Goal: Task Accomplishment & Management: Use online tool/utility

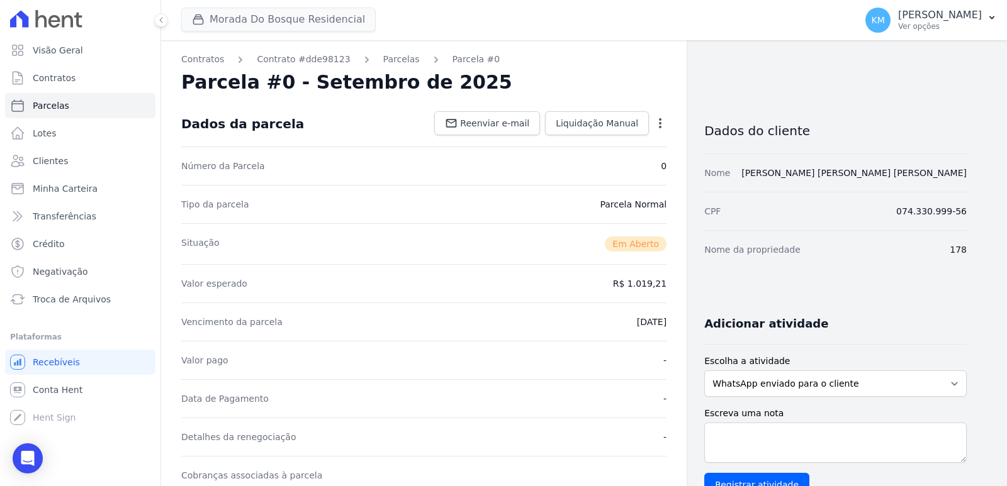
click at [216, 3] on div "Morada Do Bosque Residencial CONSTRUTORA FONTANIVE LIMITADA [GEOGRAPHIC_DATA] […" at bounding box center [515, 20] width 669 height 42
click at [221, 21] on button "Morada Do Bosque Residencial" at bounding box center [278, 20] width 194 height 24
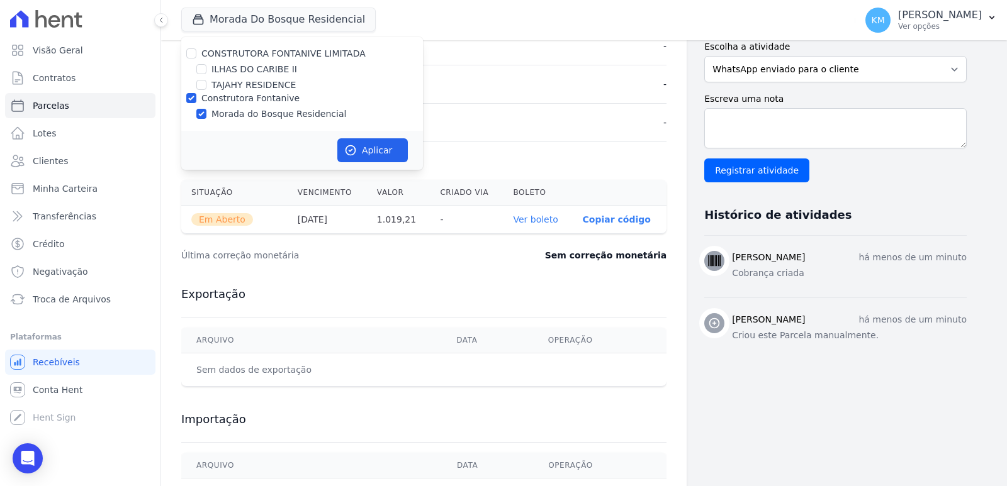
click at [195, 73] on div "ILHAS DO CARIBE II" at bounding box center [302, 69] width 242 height 13
click at [200, 69] on input "ILHAS DO CARIBE II" at bounding box center [201, 69] width 10 height 10
checkbox input "true"
click at [194, 96] on input "Construtora Fontanive" at bounding box center [191, 98] width 10 height 10
checkbox input "false"
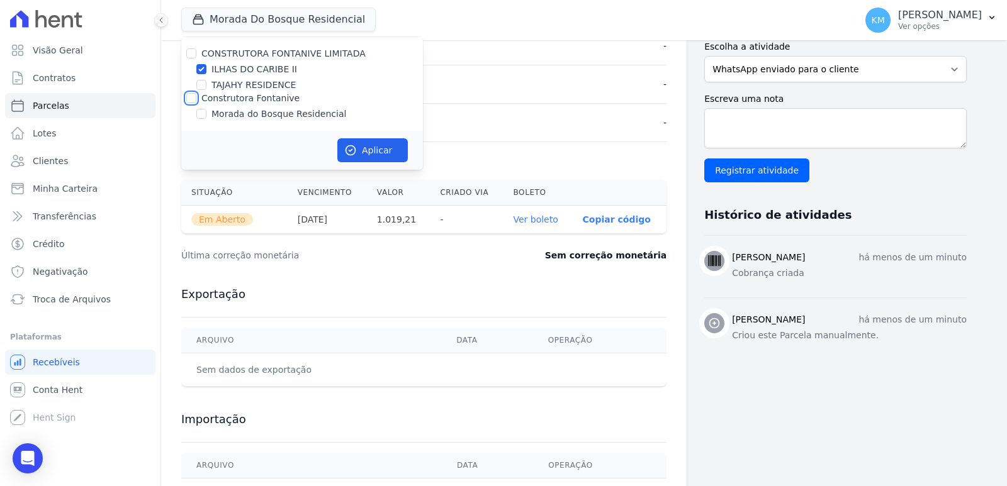
checkbox input "false"
click at [381, 150] on button "Aplicar" at bounding box center [372, 150] width 70 height 24
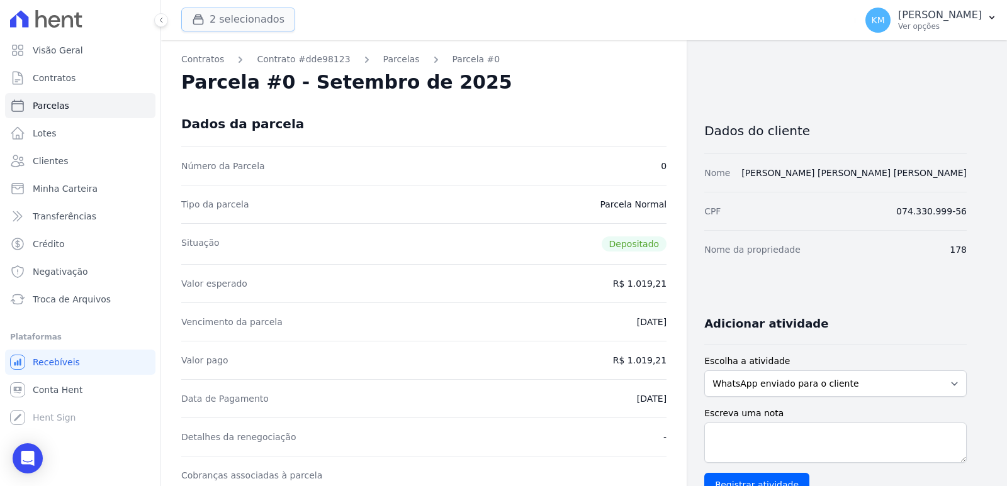
click at [219, 20] on button "2 selecionados" at bounding box center [238, 20] width 114 height 24
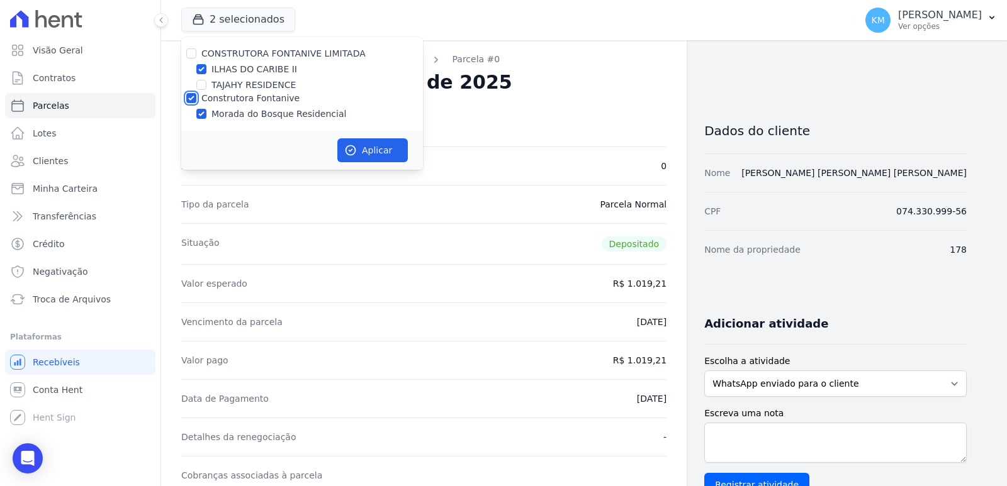
click at [195, 98] on input "Construtora Fontanive" at bounding box center [191, 98] width 10 height 10
checkbox input "false"
click at [382, 131] on div "Aplicar" at bounding box center [302, 150] width 242 height 39
click at [391, 147] on button "Aplicar" at bounding box center [372, 150] width 70 height 24
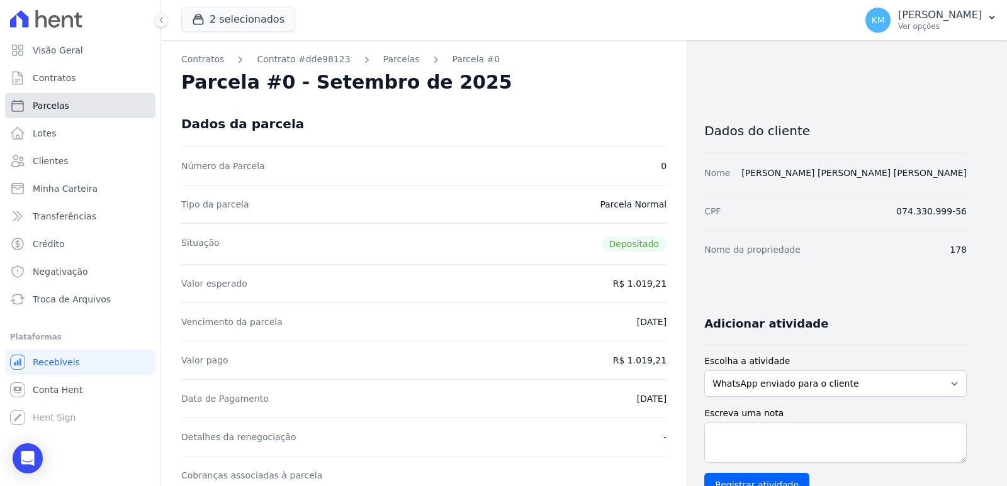
click at [67, 114] on link "Parcelas" at bounding box center [80, 105] width 150 height 25
select select
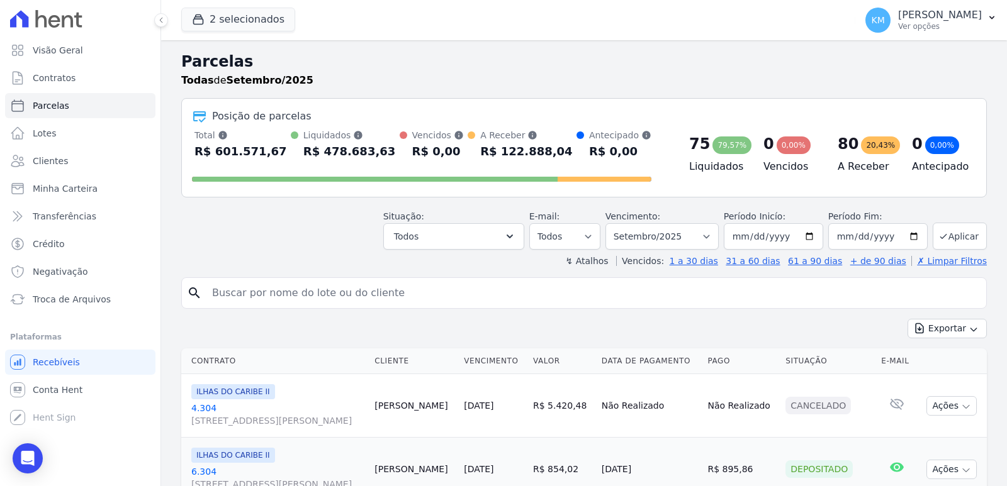
drag, startPoint x: 263, startPoint y: 274, endPoint x: 265, endPoint y: 296, distance: 21.5
click at [265, 296] on input "search" at bounding box center [592, 293] width 776 height 25
type input "[PERSON_NAME] da si"
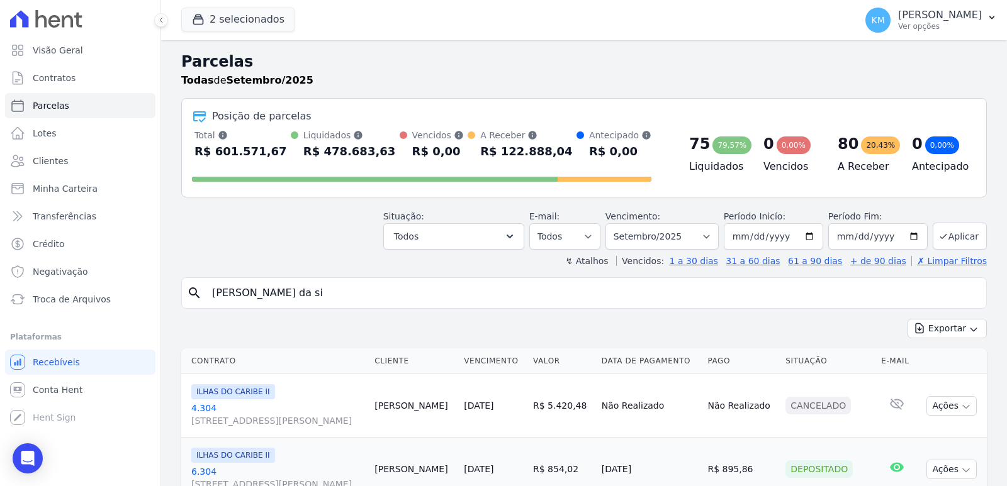
select select
